Goal: Find specific page/section: Find specific page/section

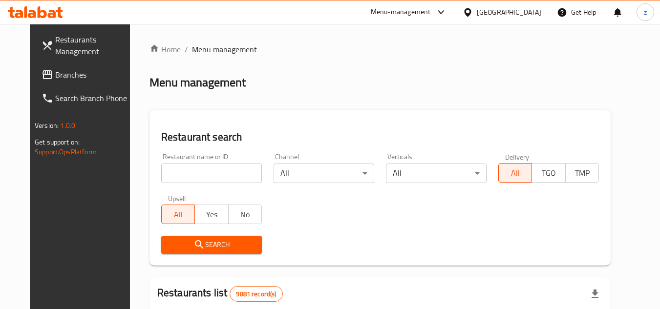
click at [55, 70] on span "Branches" at bounding box center [93, 75] width 77 height 12
